Goal: Information Seeking & Learning: Check status

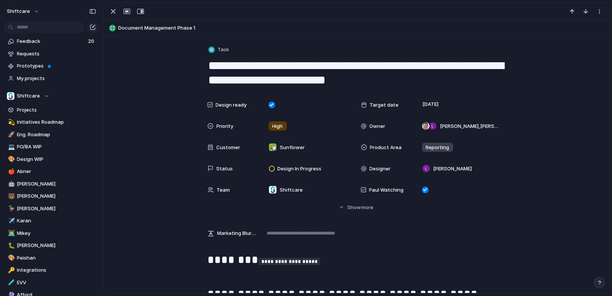
scroll to position [1393, 0]
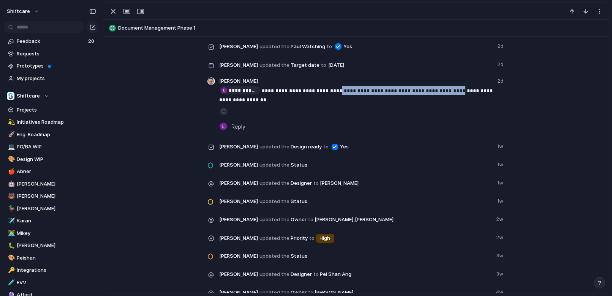
click at [131, 131] on div "**********" at bounding box center [355, 85] width 487 height 549
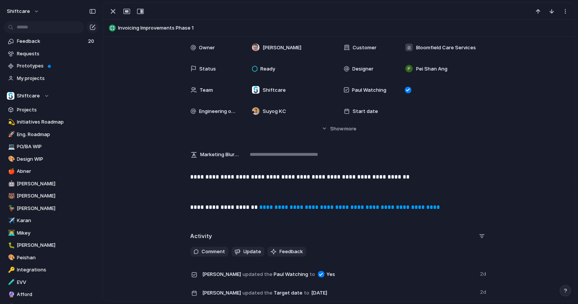
scroll to position [96, 0]
